Goal: Navigation & Orientation: Understand site structure

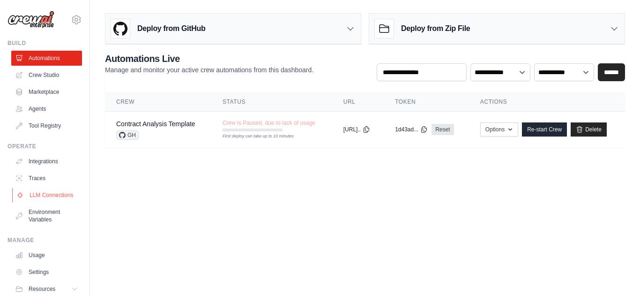
click at [57, 199] on link "LLM Connections" at bounding box center [47, 194] width 71 height 15
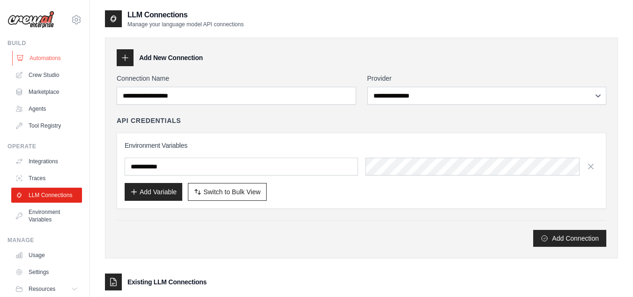
click at [55, 57] on link "Automations" at bounding box center [47, 58] width 71 height 15
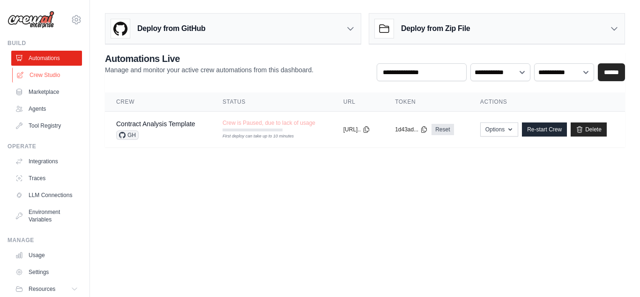
click at [52, 77] on link "Crew Studio" at bounding box center [47, 74] width 71 height 15
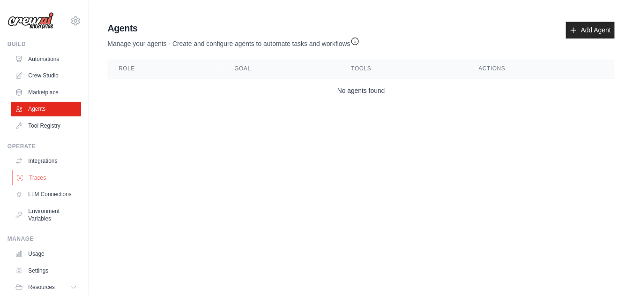
scroll to position [40, 0]
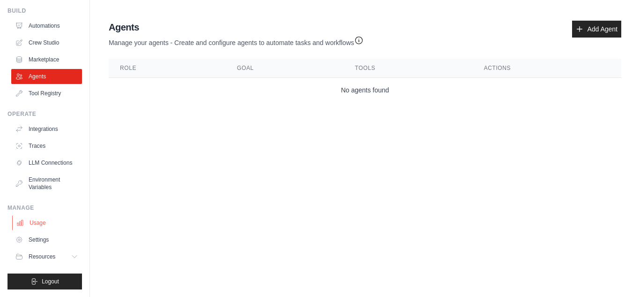
click at [46, 225] on link "Usage" at bounding box center [47, 222] width 71 height 15
